Goal: Check status: Check status

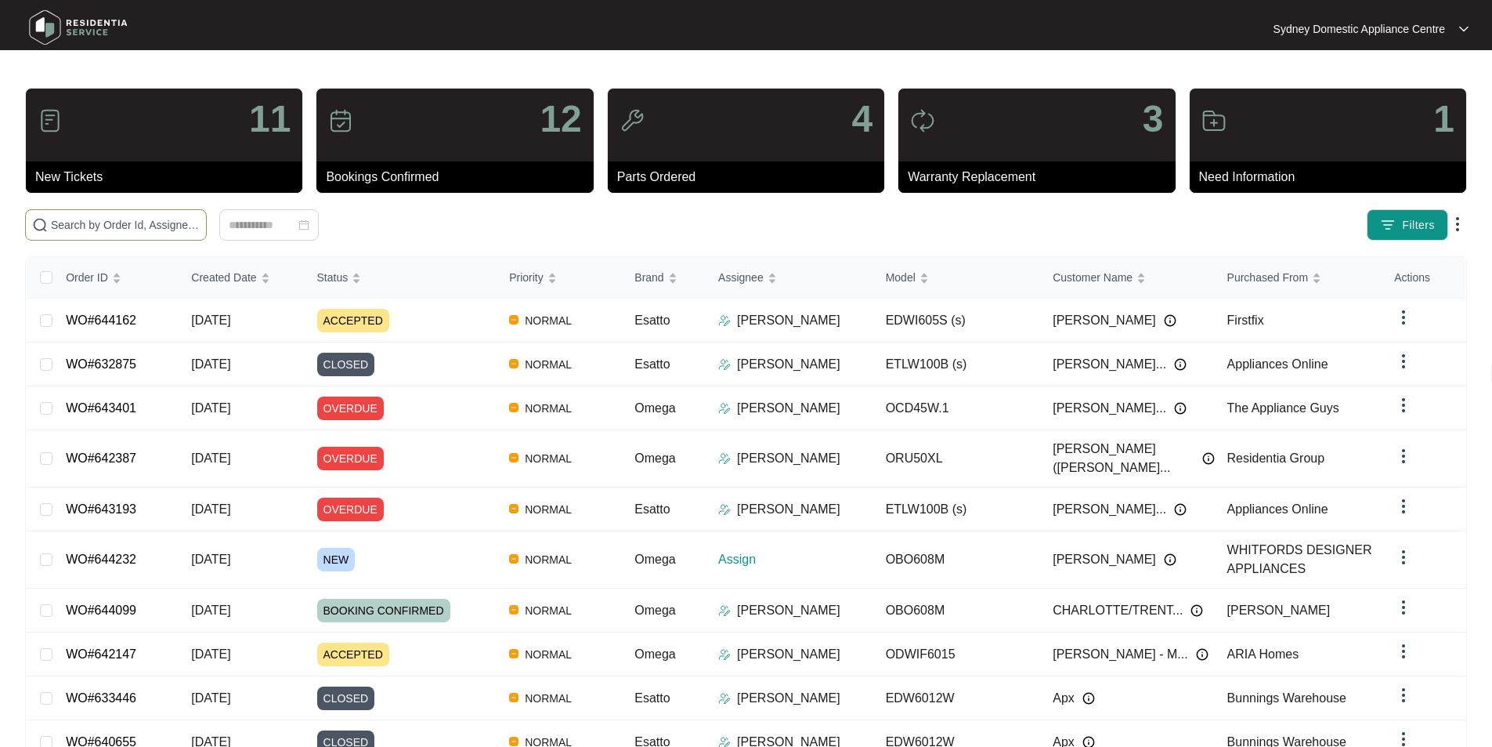
click at [200, 228] on input "text" at bounding box center [125, 224] width 149 height 17
paste input "644232"
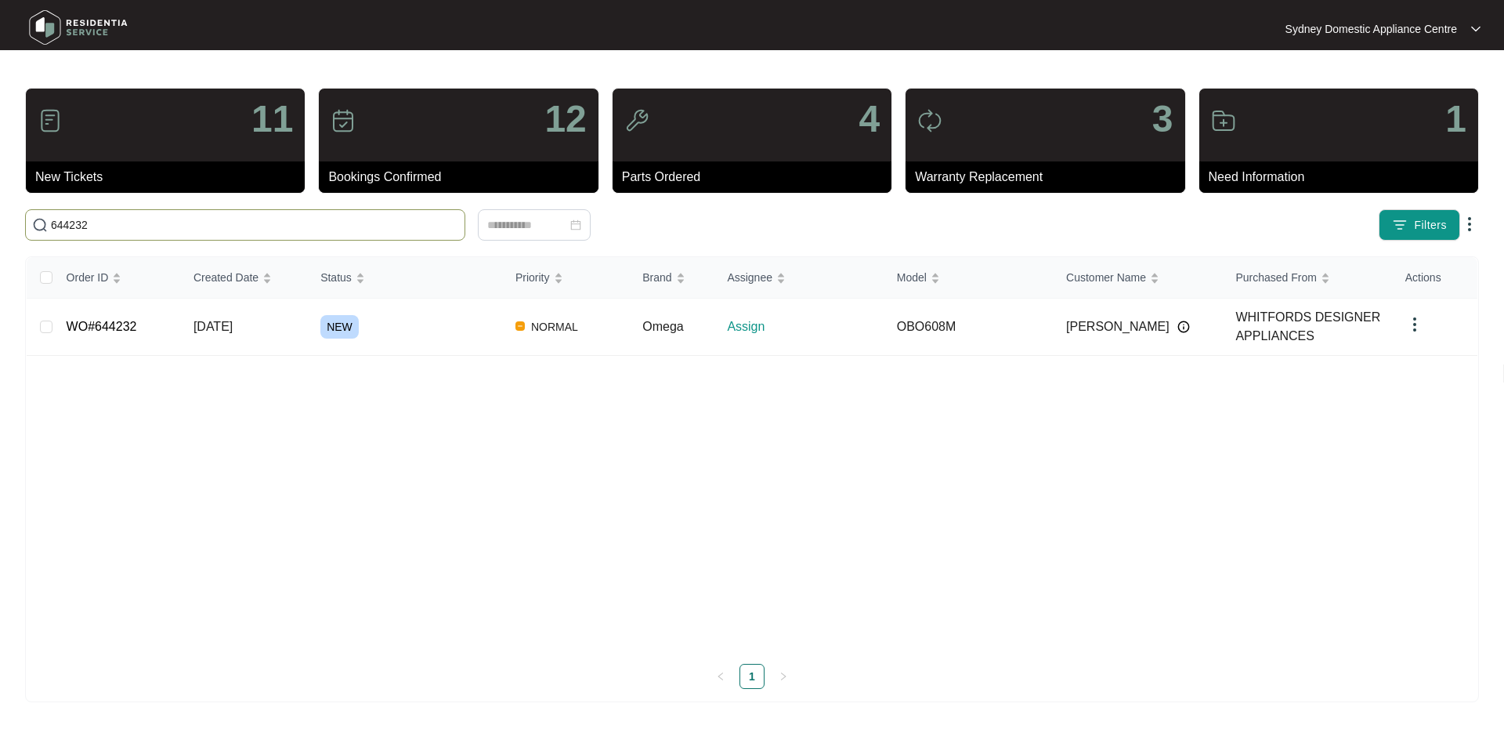
type input "644232"
click at [101, 330] on link "WO#644232" at bounding box center [102, 326] width 71 height 13
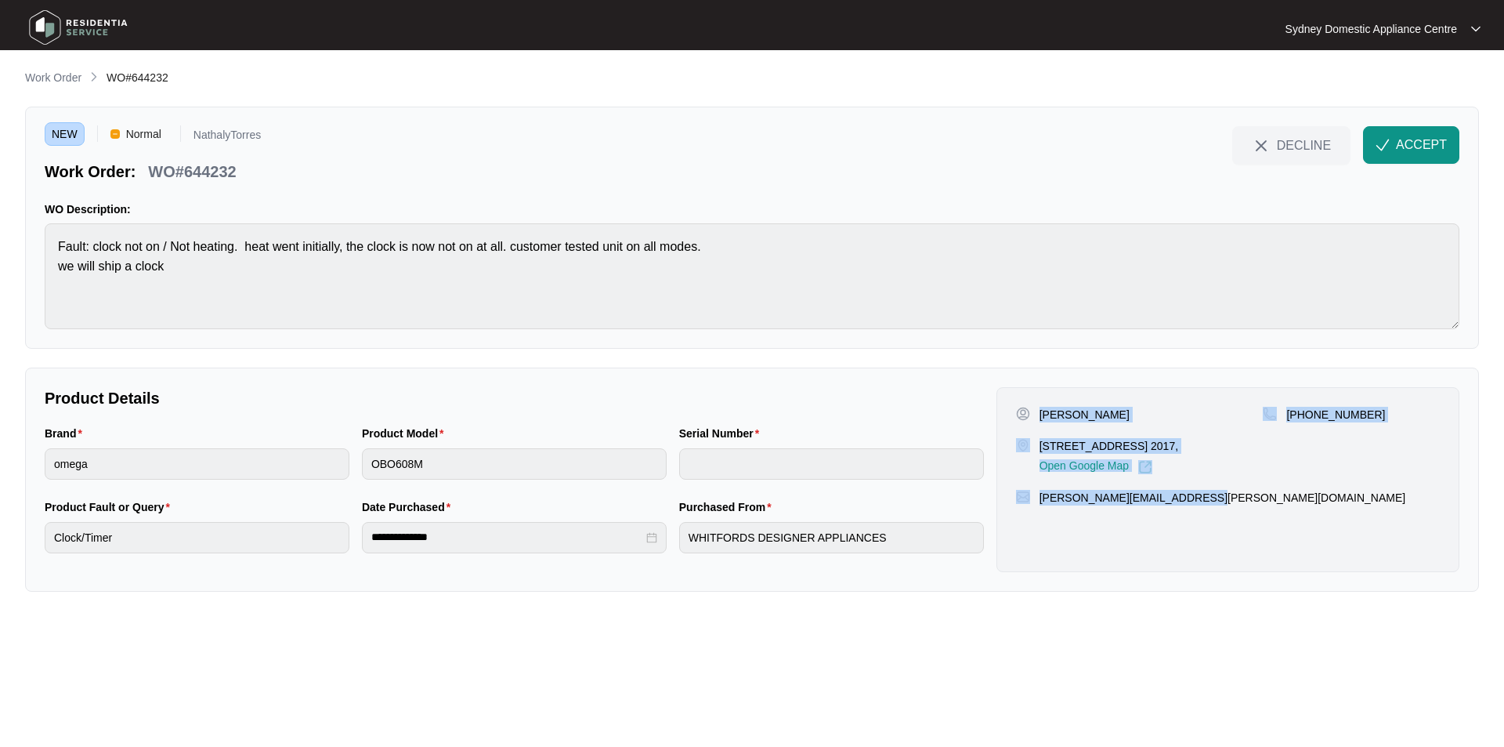
drag, startPoint x: 1212, startPoint y: 530, endPoint x: 1042, endPoint y: 418, distance: 204.0
click at [1042, 418] on div "[PERSON_NAME] [STREET_ADDRESS] 2017, Open Google Map [PHONE_NUMBER] [PERSON_NAM…" at bounding box center [1227, 479] width 463 height 185
copy div "[PERSON_NAME] [STREET_ADDRESS] 2017, Open Google Map [PHONE_NUMBER] [PERSON_NAM…"
click at [1421, 144] on span "ACCEPT" at bounding box center [1421, 145] width 51 height 19
